Goal: Transaction & Acquisition: Purchase product/service

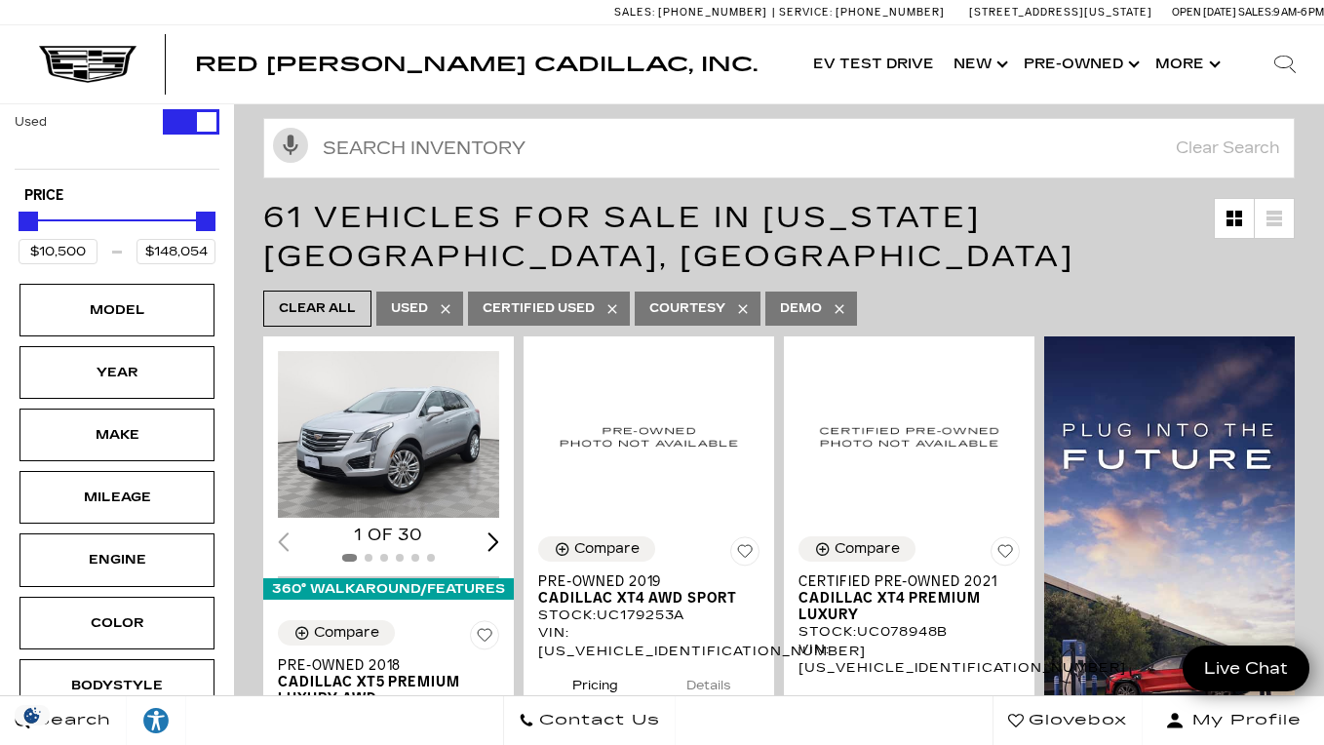
scroll to position [114, 0]
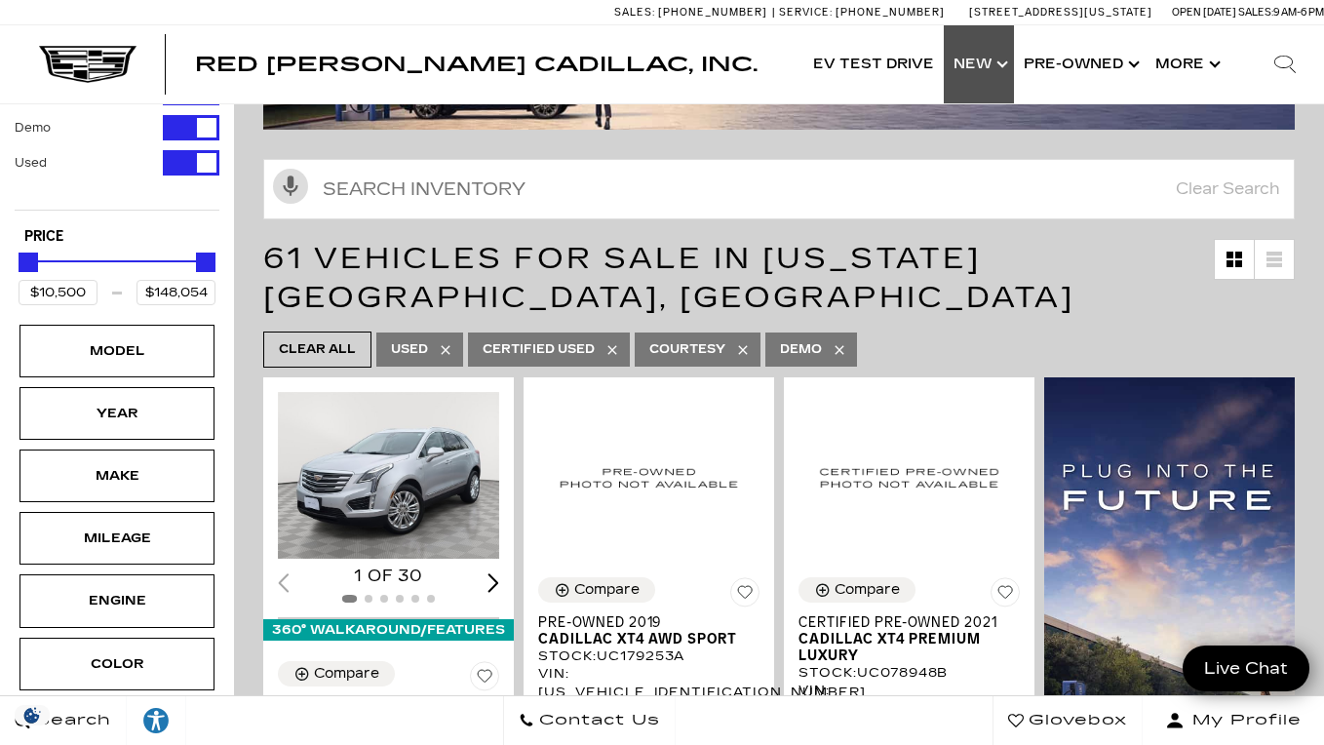
click at [964, 70] on link "Show New" at bounding box center [979, 64] width 70 height 78
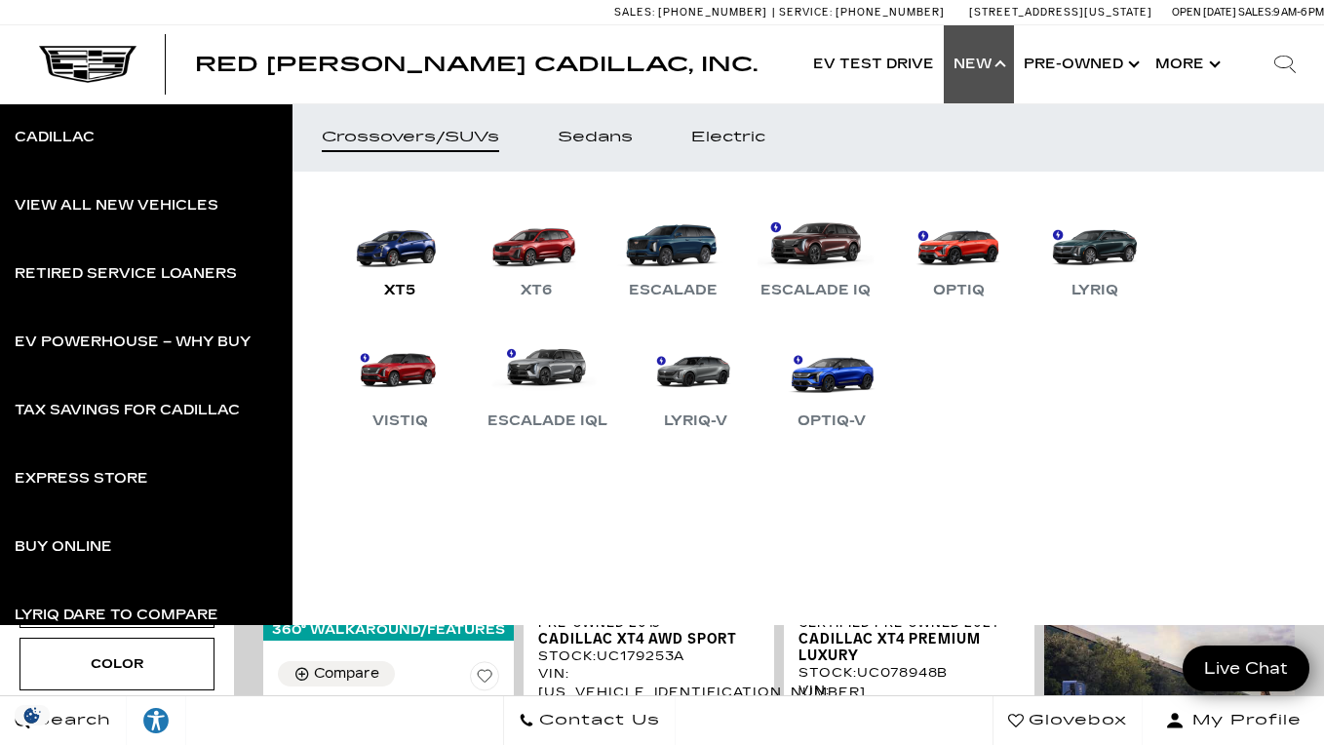
click at [419, 253] on link "XT5" at bounding box center [399, 251] width 117 height 101
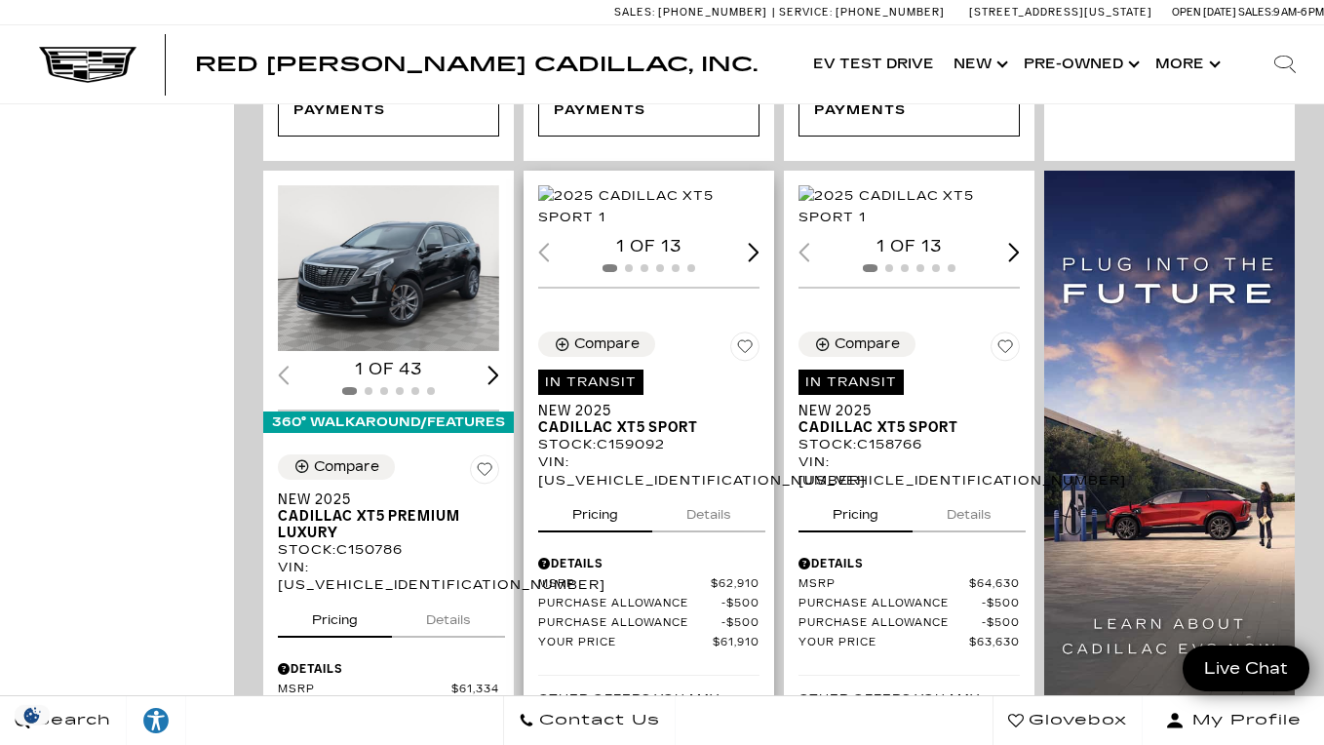
scroll to position [1347, 0]
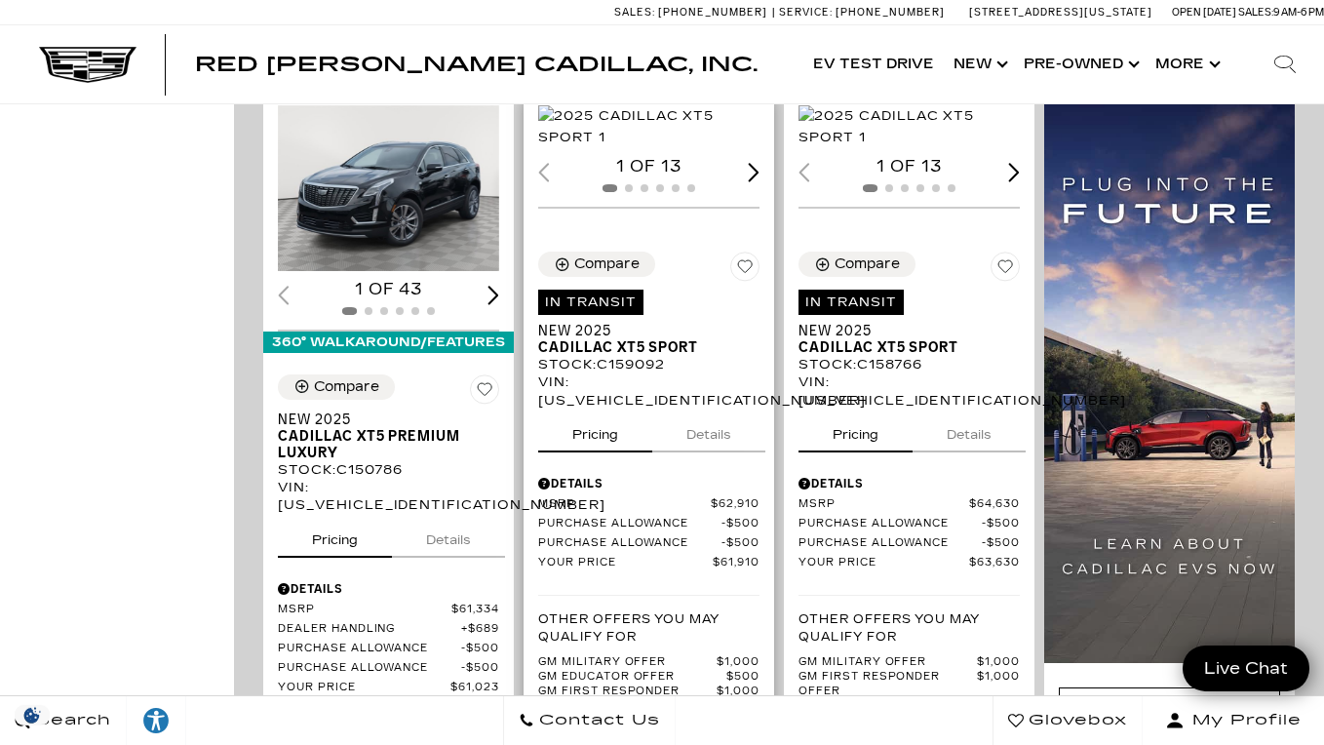
click at [749, 181] on div "Next slide" at bounding box center [754, 172] width 12 height 19
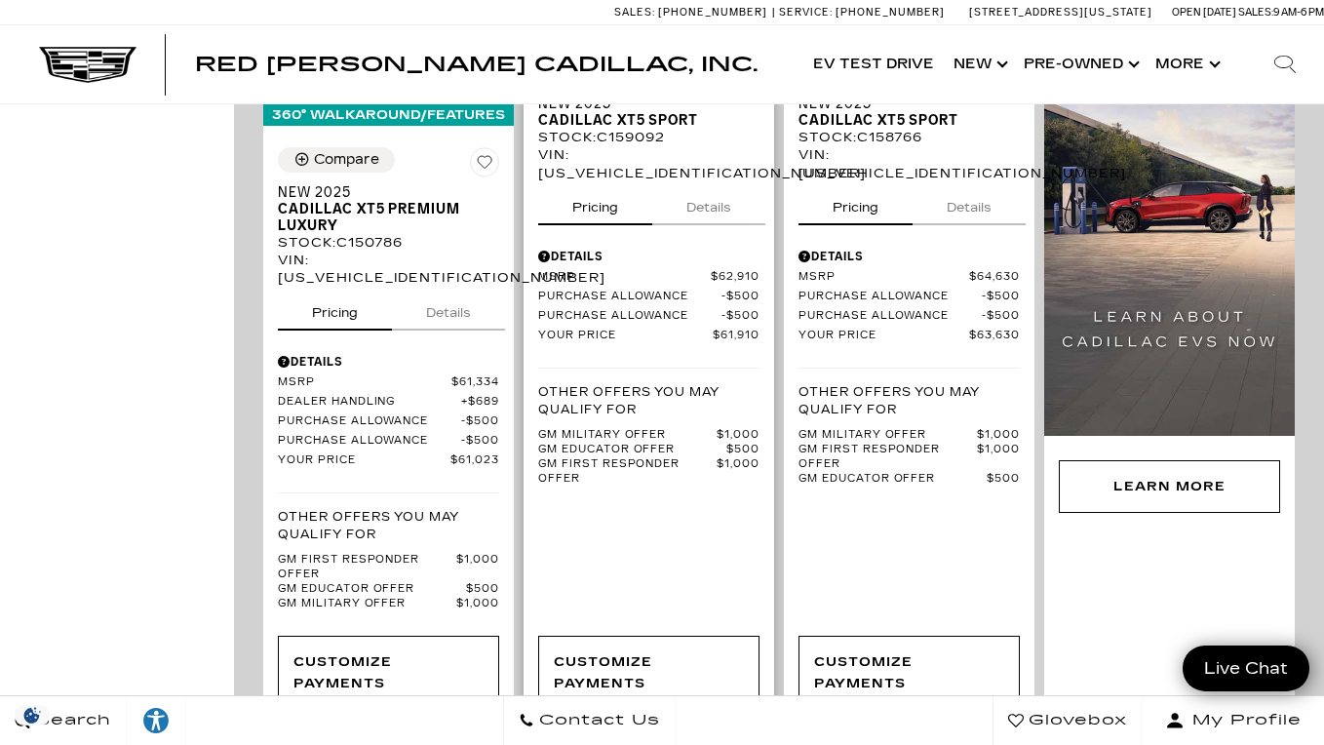
scroll to position [1583, 0]
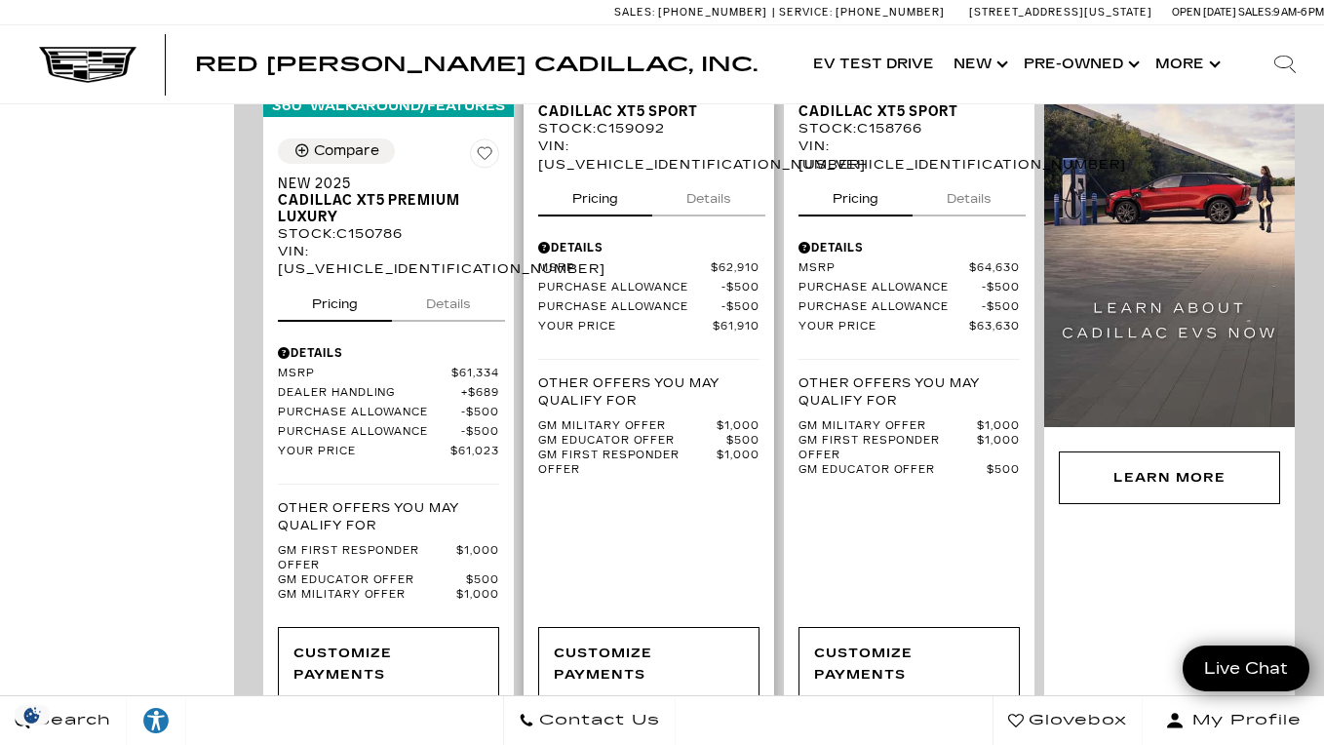
click at [701, 213] on button "Details" at bounding box center [708, 195] width 113 height 43
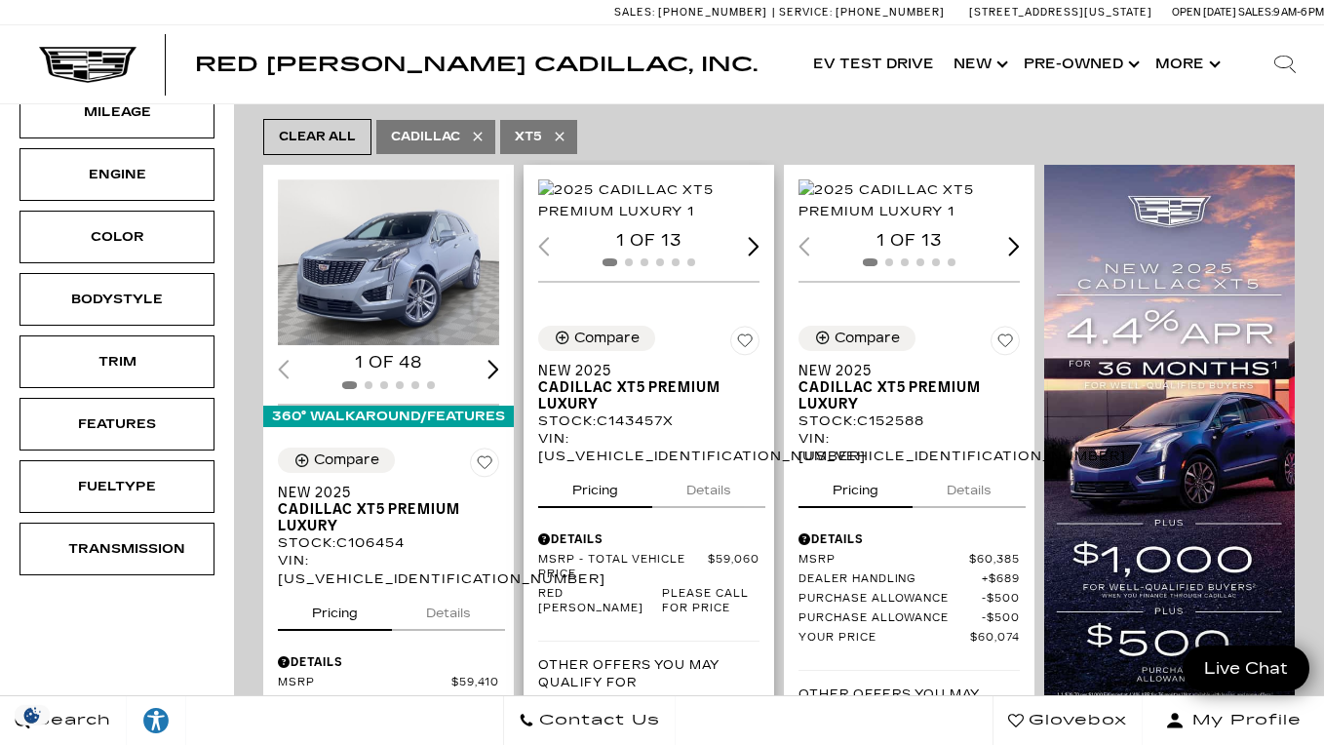
scroll to position [356, 0]
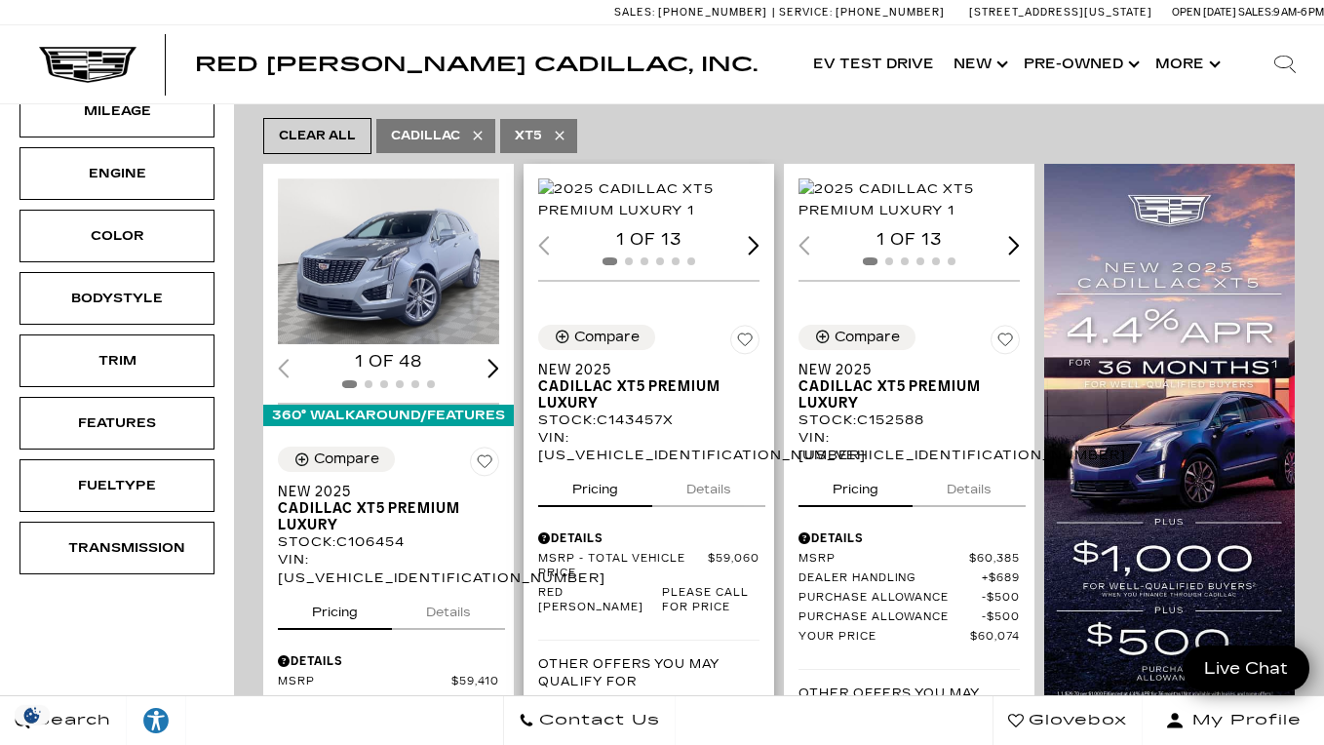
click at [688, 411] on span "Cadillac XT5 Premium Luxury" at bounding box center [641, 394] width 207 height 33
